Goal: Contribute content

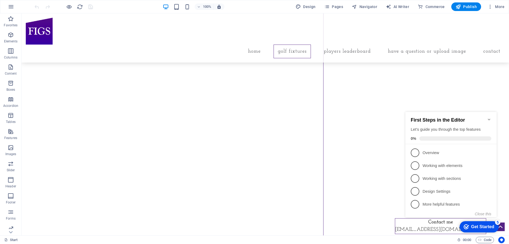
scroll to position [1474, 0]
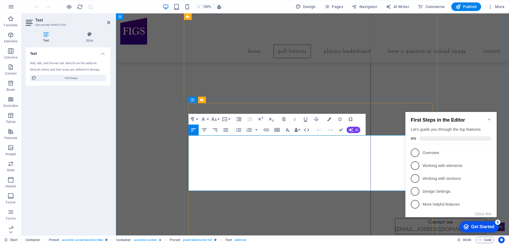
drag, startPoint x: 387, startPoint y: 152, endPoint x: 395, endPoint y: 152, distance: 7.8
drag, startPoint x: 210, startPoint y: 184, endPoint x: 239, endPoint y: 186, distance: 28.5
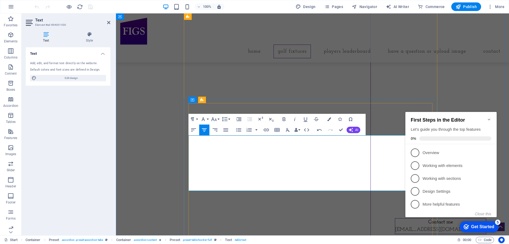
drag, startPoint x: 288, startPoint y: 184, endPoint x: 320, endPoint y: 185, distance: 31.9
click at [489, 117] on icon "Minimize checklist" at bounding box center [489, 119] width 4 height 4
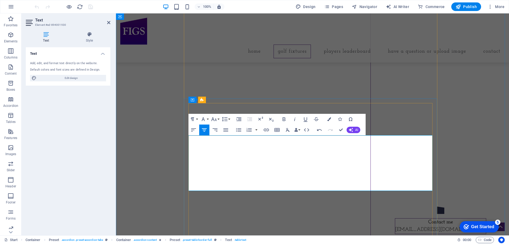
drag, startPoint x: 203, startPoint y: 184, endPoint x: 222, endPoint y: 185, distance: 18.8
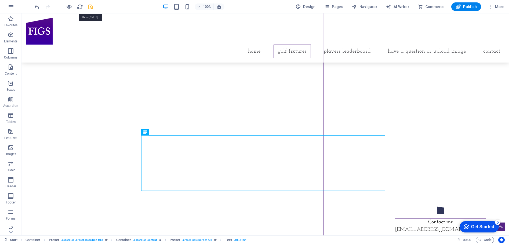
click at [91, 5] on icon "save" at bounding box center [90, 7] width 6 height 6
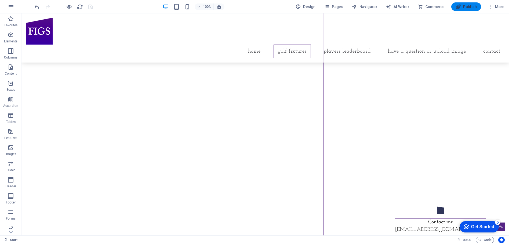
click at [466, 6] on span "Publish" at bounding box center [465, 6] width 21 height 5
